Goal: Communication & Community: Answer question/provide support

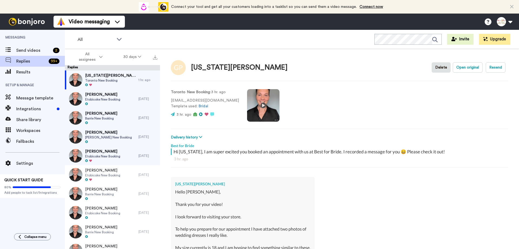
scroll to position [124, 0]
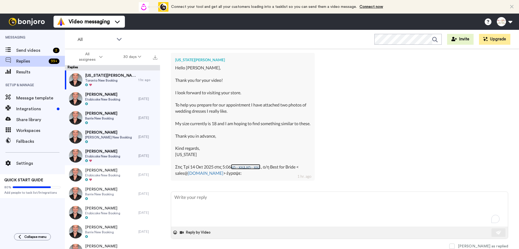
click at [246, 166] on link "xn--xxa.xn--xxa" at bounding box center [245, 166] width 29 height 5
type textarea "x"
click at [198, 198] on textarea "To enrich screen reader interactions, please activate Accessibility in Grammarl…" at bounding box center [339, 209] width 337 height 35
type textarea "H"
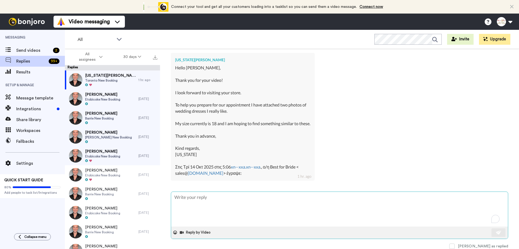
type textarea "x"
type textarea "Hi"
type textarea "x"
type textarea "Hi"
type textarea "x"
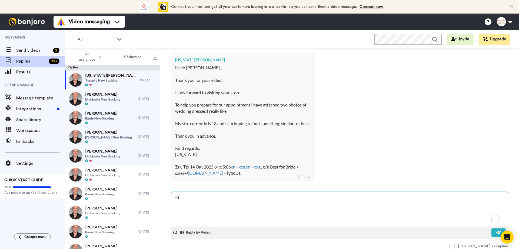
type textarea "Hi G"
type textarea "x"
type textarea "Hi Ge"
type textarea "x"
type textarea "Hi Geo"
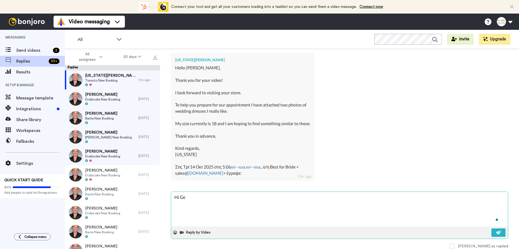
type textarea "x"
type textarea "Hi Geor"
type textarea "x"
type textarea "Hi [PERSON_NAME]"
type textarea "x"
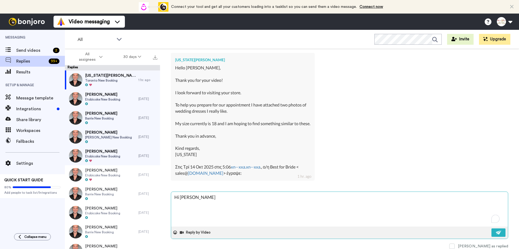
type textarea "Hi [PERSON_NAME]"
type textarea "x"
type textarea "Hi [US_STATE]"
type textarea "x"
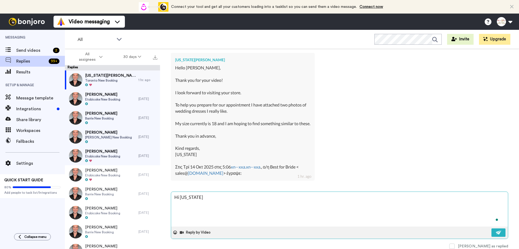
type textarea "Hi [US_STATE],"
type textarea "x"
type textarea "Hi [US_STATE],"
type textarea "x"
type textarea "Hi [US_STATE], T"
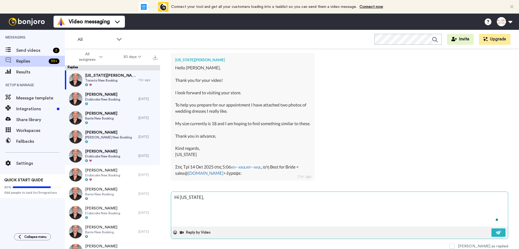
type textarea "x"
type textarea "Hi [US_STATE], Tha"
type textarea "x"
type textarea "Hi [US_STATE], Than"
type textarea "x"
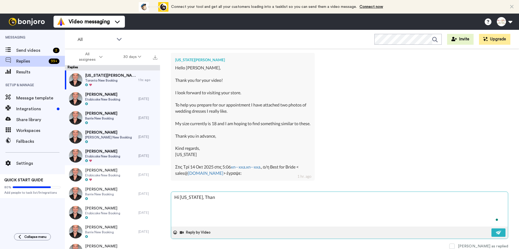
type textarea "Hi [US_STATE], Thank"
type textarea "x"
type textarea "Hi [US_STATE], Thank"
type textarea "x"
type textarea "Hi [US_STATE], Thank y"
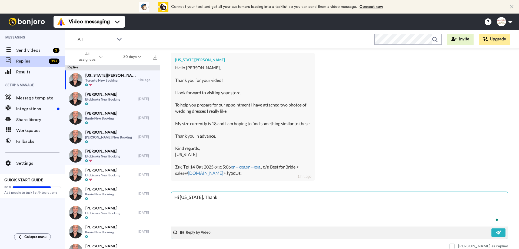
type textarea "x"
type textarea "Hi [US_STATE], Thank yo"
type textarea "x"
type textarea "Hi [US_STATE], Thank you"
type textarea "x"
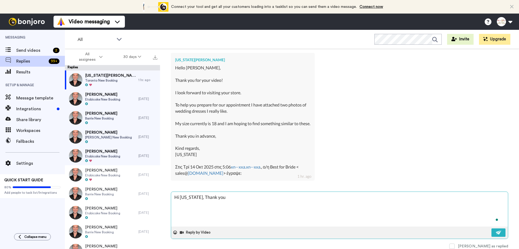
type textarea "Hi [US_STATE], Thank you"
type textarea "x"
type textarea "Hi [US_STATE], Thank you f"
type textarea "x"
type textarea "Hi [US_STATE], Thank you fo"
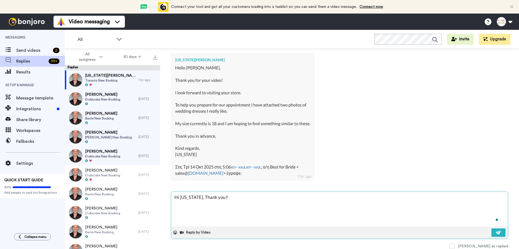
type textarea "x"
type textarea "Hi [US_STATE], Thank you for"
type textarea "x"
type textarea "Hi [US_STATE], Thank you for"
type textarea "x"
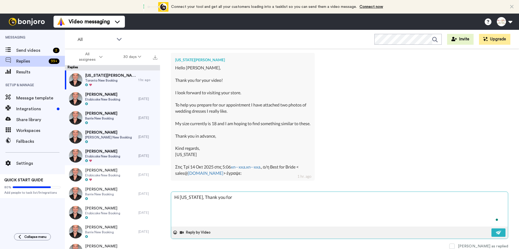
type textarea "Hi [US_STATE], Thank you for s"
type textarea "x"
type textarea "Hi [US_STATE], Thank you for sh"
type textarea "x"
type textarea "Hi [US_STATE], Thank you for sha"
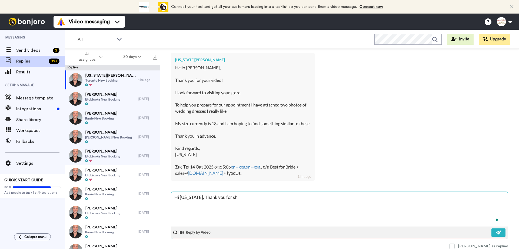
type textarea "x"
type textarea "Hi [US_STATE], Thank you for shar"
type textarea "x"
type textarea "Hi [US_STATE], Thank you for [PERSON_NAME]"
type textarea "x"
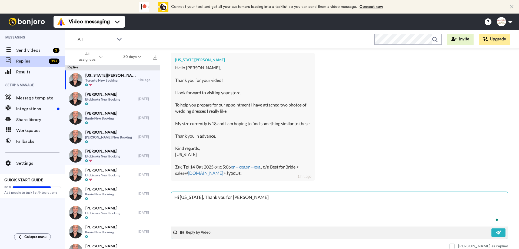
type textarea "Hi [US_STATE], Thank you for [PERSON_NAME]"
type textarea "x"
type textarea "Hi [US_STATE], Thank you for sharing"
type textarea "x"
type textarea "Hi [US_STATE], Thank you for sharing."
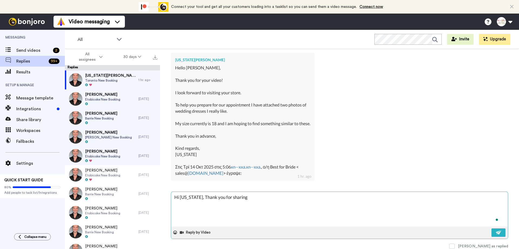
type textarea "x"
type textarea "Hi [US_STATE], Thank you for sharing."
type textarea "x"
type textarea "Hi [US_STATE], Thank you for sharing. U"
type textarea "x"
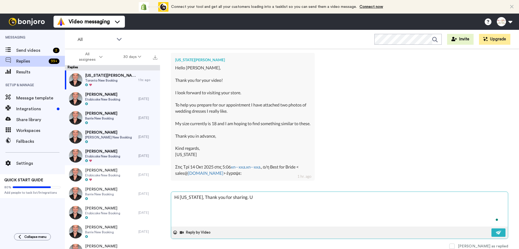
type textarea "Hi [US_STATE], Thank you for sharing. Un"
type textarea "x"
type textarea "Hi [US_STATE], Thank you for sharing. Unf"
type textarea "x"
type textarea "Hi [US_STATE], Thank you for sharing. Unfo"
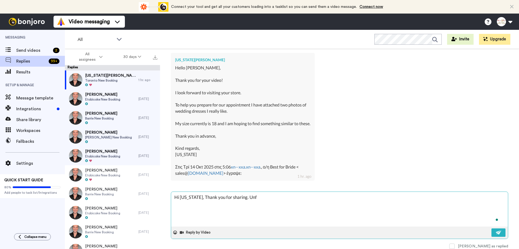
type textarea "x"
type textarea "Hi [US_STATE], Thank you for sharing. Unfor"
type textarea "x"
type textarea "Hi [US_STATE], Thank you for sharing. [GEOGRAPHIC_DATA]"
type textarea "x"
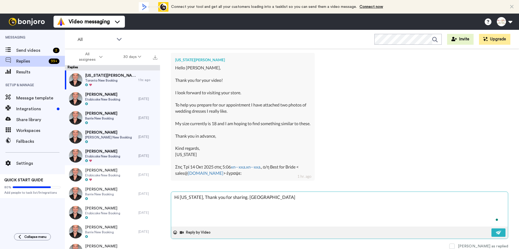
type textarea "Hi [US_STATE], Thank you for sharing. [GEOGRAPHIC_DATA]"
type textarea "x"
type textarea "Hi [US_STATE], Thank you for sharing. [GEOGRAPHIC_DATA]"
type textarea "x"
type textarea "Hi [US_STATE], Thank you for sharing. [GEOGRAPHIC_DATA]"
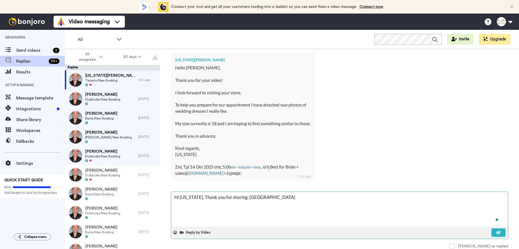
type textarea "x"
type textarea "Hi [US_STATE], Thank you for sharing. Unfortunat"
type textarea "x"
type textarea "Hi [US_STATE], Thank you for sharing. Unfortunate"
type textarea "x"
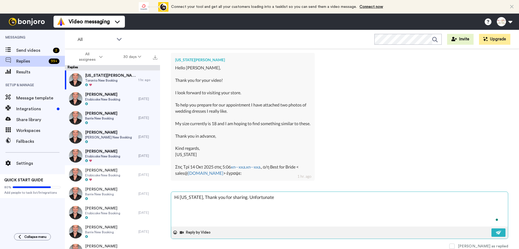
type textarea "Hi [US_STATE], Thank you for sharing. Unfortunatel"
type textarea "x"
type textarea "Hi [US_STATE], Thank you for sharing. Unfortunately"
type textarea "x"
type textarea "Hi [US_STATE], Thank you for sharing. Unfortunately,"
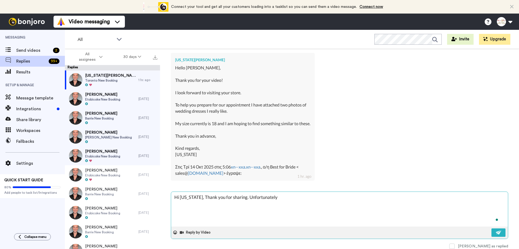
type textarea "x"
type textarea "Hi [US_STATE], Thank you for sharing. Unfortunately,"
type textarea "x"
type textarea "Hi [US_STATE], Thank you for sharing. Unfortunately, I"
type textarea "x"
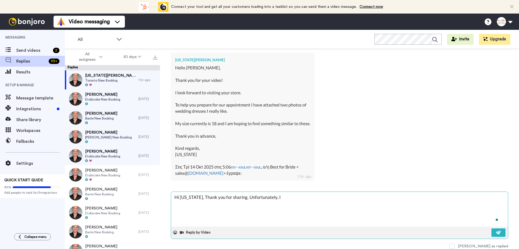
type textarea "Hi [US_STATE], Thank you for sharing. Unfortunately, I"
type textarea "x"
type textarea "Hi [US_STATE], Thank you for sharing. Unfortunately, I c"
type textarea "x"
type textarea "Hi [US_STATE], Thank you for sharing. Unfortunately, I ca"
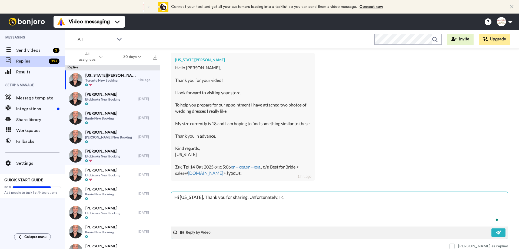
type textarea "x"
type textarea "Hi [US_STATE], Thank you for sharing. Unfortunately, I can"
type textarea "x"
type textarea "Hi [US_STATE], Thank you for sharing. Unfortunately, I [PERSON_NAME]"
type textarea "x"
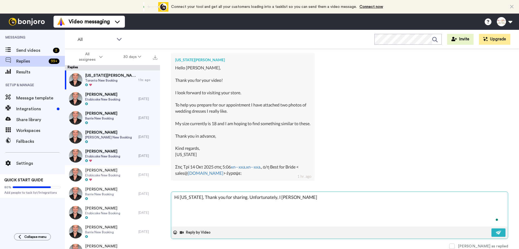
type textarea "Hi [US_STATE], Thank you for sharing. Unfortunately, I canno"
type textarea "x"
type textarea "Hi [US_STATE], Thank you for sharing. Unfortunately, I cannot"
type textarea "x"
type textarea "Hi [US_STATE], Thank you for sharing. Unfortunately, I cannot"
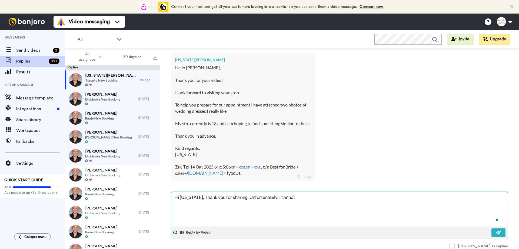
type textarea "x"
type textarea "Hi [US_STATE], Thank you for sharing. Unfortunately, I cannot s"
type textarea "x"
type textarea "Hi [US_STATE], Thank you for sharing. Unfortunately, I cannot se"
type textarea "x"
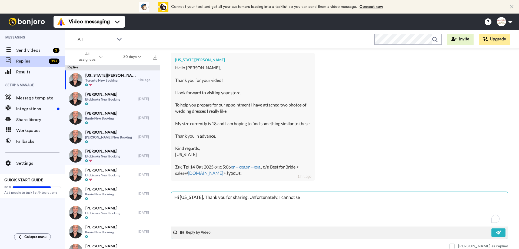
type textarea "Hi [US_STATE], Thank you for sharing. Unfortunately, I cannot see"
type textarea "x"
type textarea "Hi [US_STATE], Thank you for sharing. Unfortunately, I cannot see"
type textarea "x"
type textarea "Hi [US_STATE], Thank you for sharing. Unfortunately, I cannot see t"
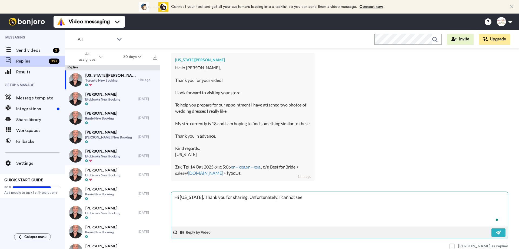
type textarea "x"
type textarea "Hi [US_STATE], Thank you for sharing. Unfortunately, I cannot see th"
type textarea "x"
type textarea "Hi [US_STATE], Thank you for sharing. Unfortunately, I cannot see the"
type textarea "x"
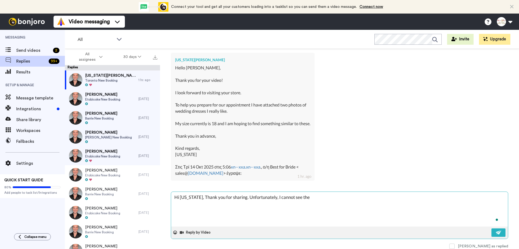
type textarea "Hi [US_STATE], Thank you for sharing. Unfortunately, I cannot see the"
type textarea "x"
type textarea "Hi [US_STATE], Thank you for sharing. Unfortunately, I cannot see the p"
type textarea "x"
type textarea "Hi [US_STATE], Thank you for sharing. Unfortunately, I cannot see the pi"
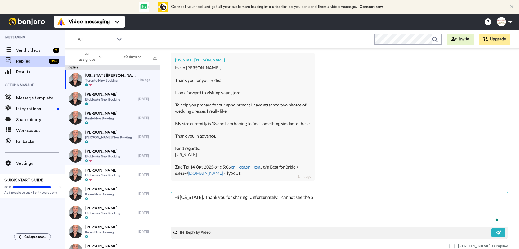
type textarea "x"
type textarea "Hi [US_STATE], Thank you for sharing. Unfortunately, I cannot see the pic"
type textarea "x"
type textarea "Hi [US_STATE], Thank you for sharing. Unfortunately, I cannot see the pict"
type textarea "x"
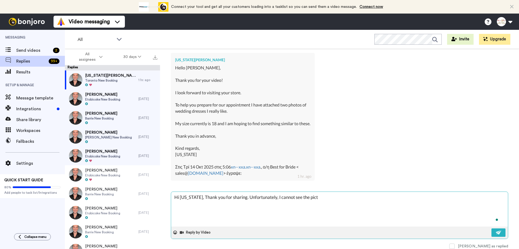
type textarea "Hi [US_STATE], Thank you for sharing. Unfortunately, I cannot see the pictu"
type textarea "x"
type textarea "Hi [US_STATE], Thank you for sharing. Unfortunately, I cannot see the pictur"
type textarea "x"
type textarea "Hi [US_STATE], Thank you for sharing. Unfortunately, I cannot see the picture"
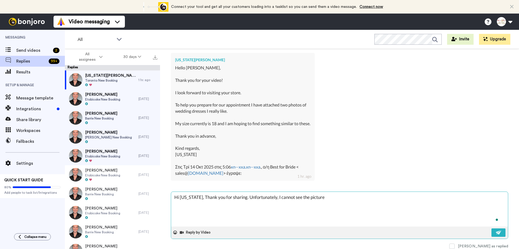
type textarea "x"
type textarea "Hi [US_STATE], Thank you for sharing. Unfortunately, I cannot see the pictures"
type textarea "x"
type textarea "Hi [US_STATE], Thank you for sharing. Unfortunately, I cannot see the pictures"
type textarea "x"
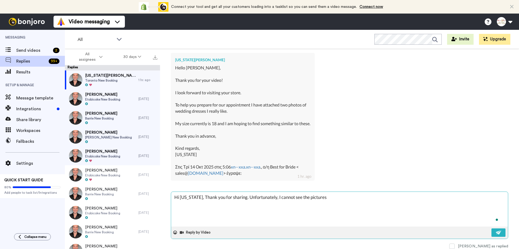
type textarea "Hi [US_STATE], Thank you for sharing. Unfortunately, I cannot see the pictures h"
type textarea "x"
type textarea "Hi [US_STATE], Thank you for sharing. Unfortunately, I cannot see the pictures …"
type textarea "x"
type textarea "Hi [US_STATE], Thank you for sharing. Unfortunately, I cannot see the pictures …"
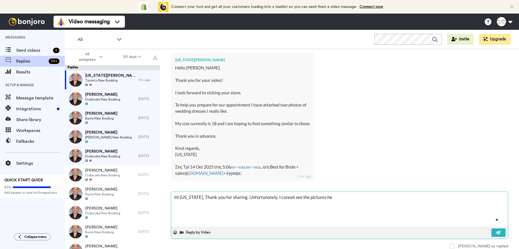
type textarea "x"
type textarea "Hi [US_STATE], Thank you for sharing. Unfortunately, I cannot see the pictures …"
type textarea "x"
type textarea "Hi [US_STATE], Thank you for sharing. Unfortunately, I cannot see the pictures …"
type textarea "x"
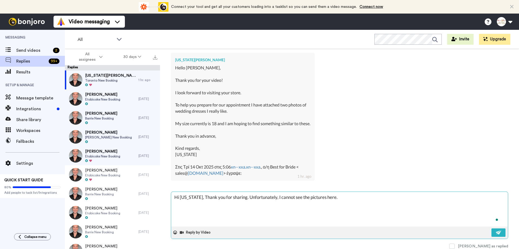
type textarea "Hi [US_STATE], Thank you for sharing. Unfortunately, I cannot see the pictures …"
type textarea "x"
type textarea "Hi [US_STATE], Thank you for sharing. Unfortunately, I cannot see the pictures …"
type textarea "x"
type textarea "Hi [US_STATE], Thank you for sharing. Unfortunately, I cannot see the pictures …"
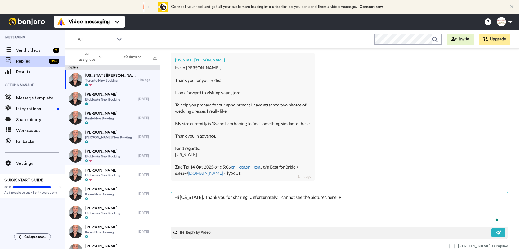
type textarea "x"
type textarea "Hi [US_STATE], Thank you for sharing. Unfortunately, I cannot see the pictures …"
type textarea "x"
type textarea "Hi [US_STATE], Thank you for sharing. Unfortunately, I cannot see the pictures …"
type textarea "x"
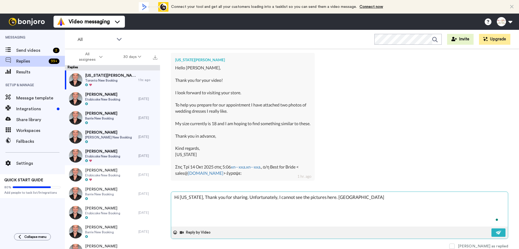
type textarea "Hi [US_STATE], Thank you for sharing. Unfortunately, I cannot see the pictures …"
type textarea "x"
type textarea "Hi [US_STATE], Thank you for sharing. Unfortunately, I cannot see the pictures …"
type textarea "x"
type textarea "Hi [US_STATE], Thank you for sharing. Unfortunately, I cannot see the pictures …"
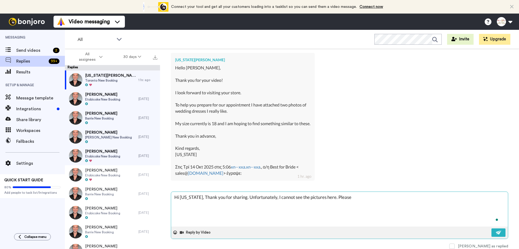
type textarea "x"
type textarea "Hi [US_STATE], Thank you for sharing. Unfortunately, I cannot see the pictures …"
type textarea "x"
type textarea "Hi [US_STATE], Thank you for sharing. Unfortunately, I cannot see the pictures …"
type textarea "x"
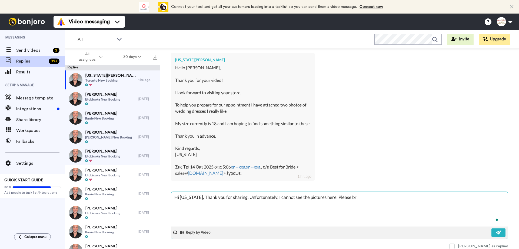
type textarea "Hi [US_STATE], Thank you for sharing. Unfortunately, I cannot see the pictures …"
type textarea "x"
type textarea "Hi [US_STATE], Thank you for sharing. Unfortunately, I cannot see the pictures …"
type textarea "x"
type textarea "Hi [US_STATE], Thank you for sharing. Unfortunately, I cannot see the pictures …"
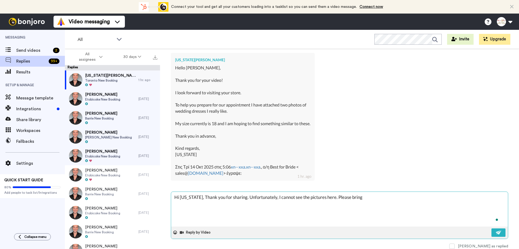
type textarea "x"
type textarea "Hi [US_STATE], Thank you for sharing. Unfortunately, I cannot see the pictures …"
type textarea "x"
type textarea "Hi [US_STATE], Thank you for sharing. Unfortunately, I cannot see the pictures …"
type textarea "x"
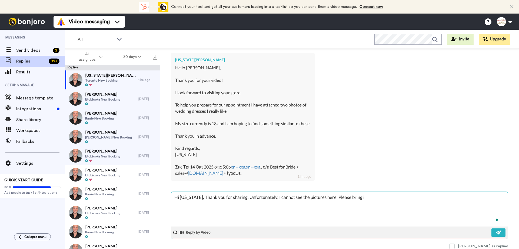
type textarea "Hi [US_STATE], Thank you for sharing. Unfortunately, I cannot see the pictures …"
type textarea "x"
type textarea "Hi [US_STATE], Thank you for sharing. Unfortunately, I cannot see the pictures …"
type textarea "x"
type textarea "Hi [US_STATE], Thank you for sharing. Unfortunately, I cannot see the pictures …"
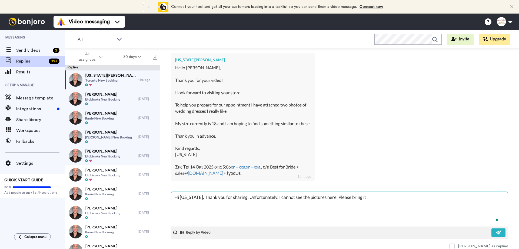
type textarea "x"
type textarea "Hi [US_STATE], Thank you for sharing. Unfortunately, I cannot see the pictures …"
type textarea "x"
type textarea "Hi [US_STATE], Thank you for sharing. Unfortunately, I cannot see the pictures …"
click at [492, 231] on button at bounding box center [499, 232] width 14 height 8
